Goal: Task Accomplishment & Management: Use online tool/utility

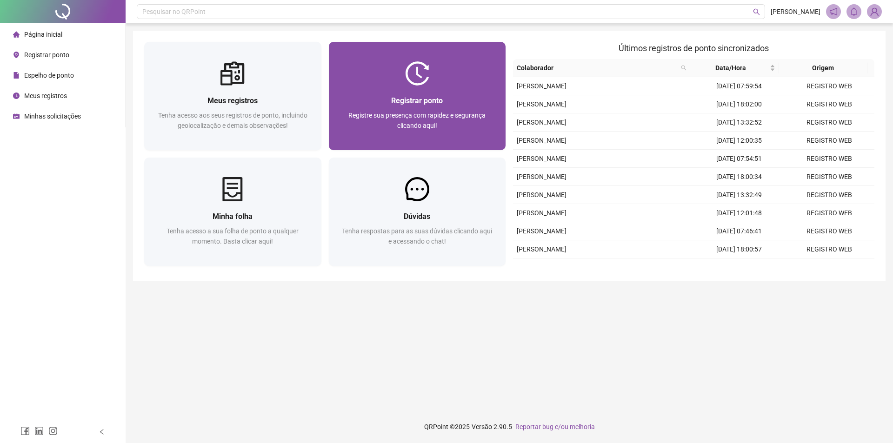
click at [484, 95] on div "Registrar ponto" at bounding box center [417, 101] width 155 height 12
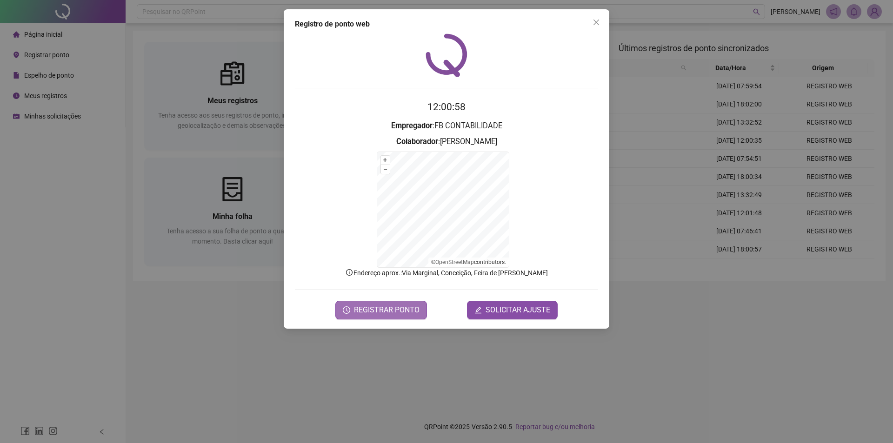
click at [385, 309] on span "REGISTRAR PONTO" at bounding box center [387, 310] width 66 height 11
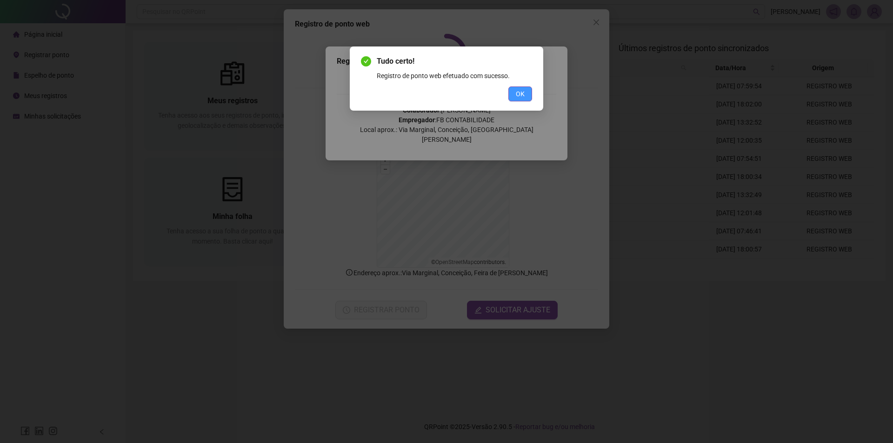
click at [525, 94] on button "OK" at bounding box center [520, 93] width 24 height 15
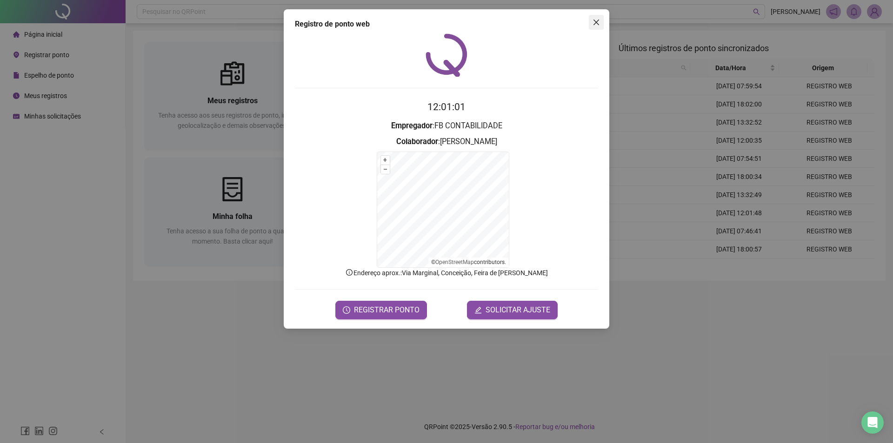
click at [598, 24] on icon "close" at bounding box center [596, 23] width 6 height 6
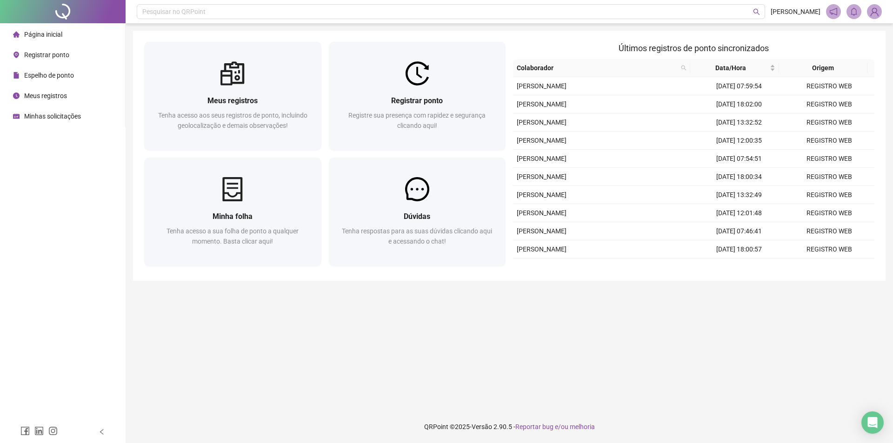
click at [59, 92] on span "Meus registros" at bounding box center [45, 95] width 43 height 7
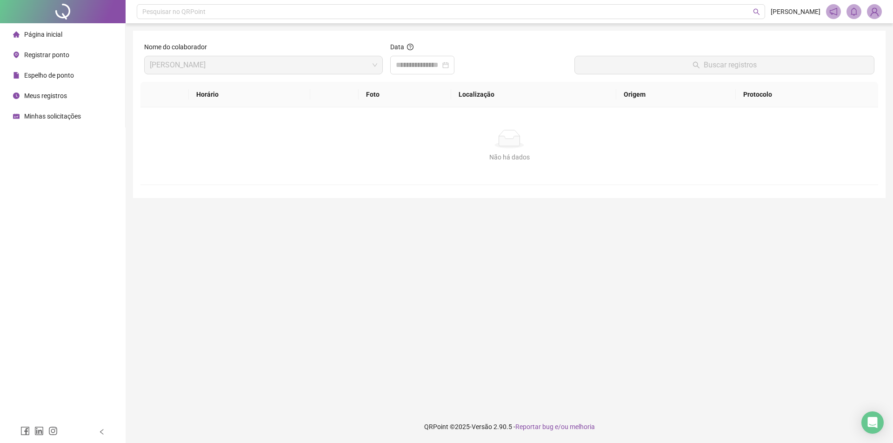
click at [53, 39] on div "Página inicial" at bounding box center [37, 34] width 49 height 19
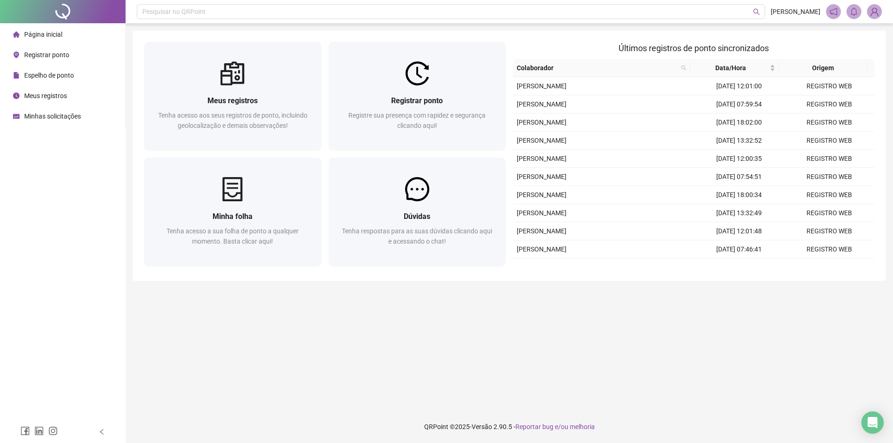
click at [38, 100] on span "Meus registros" at bounding box center [45, 95] width 43 height 7
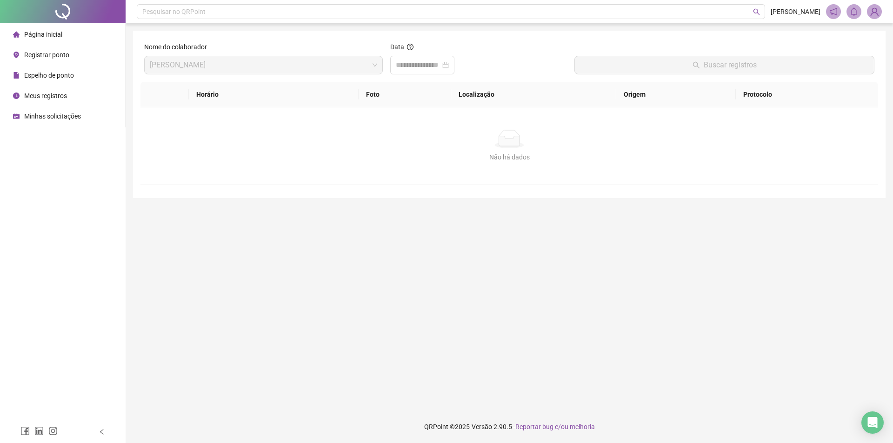
drag, startPoint x: 50, startPoint y: 73, endPoint x: 41, endPoint y: 90, distance: 19.1
click at [50, 73] on span "Espelho de ponto" at bounding box center [49, 75] width 50 height 7
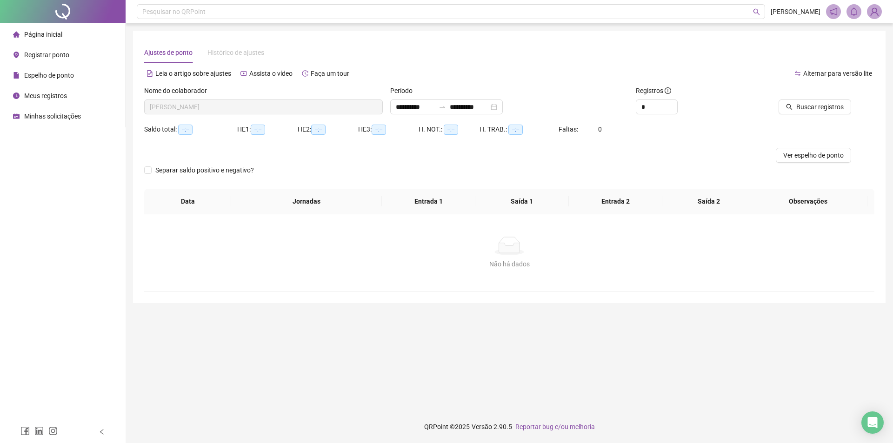
type input "**********"
click at [41, 96] on span "Meus registros" at bounding box center [45, 95] width 43 height 7
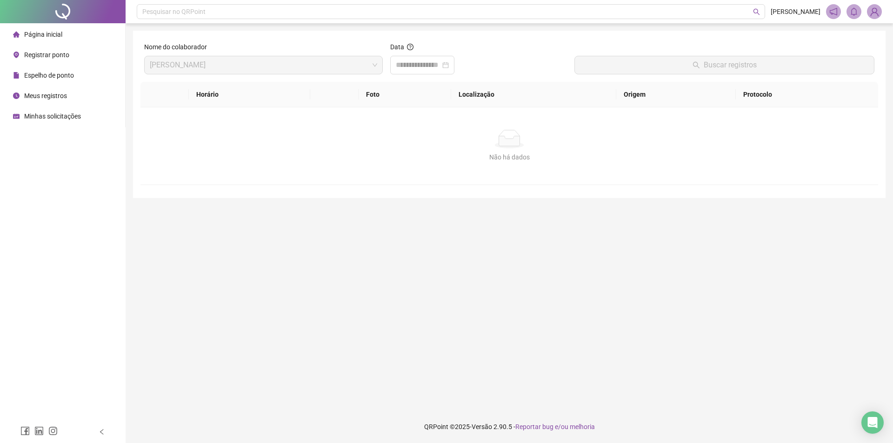
click at [58, 38] on span "Página inicial" at bounding box center [43, 34] width 38 height 7
